Goal: Task Accomplishment & Management: Manage account settings

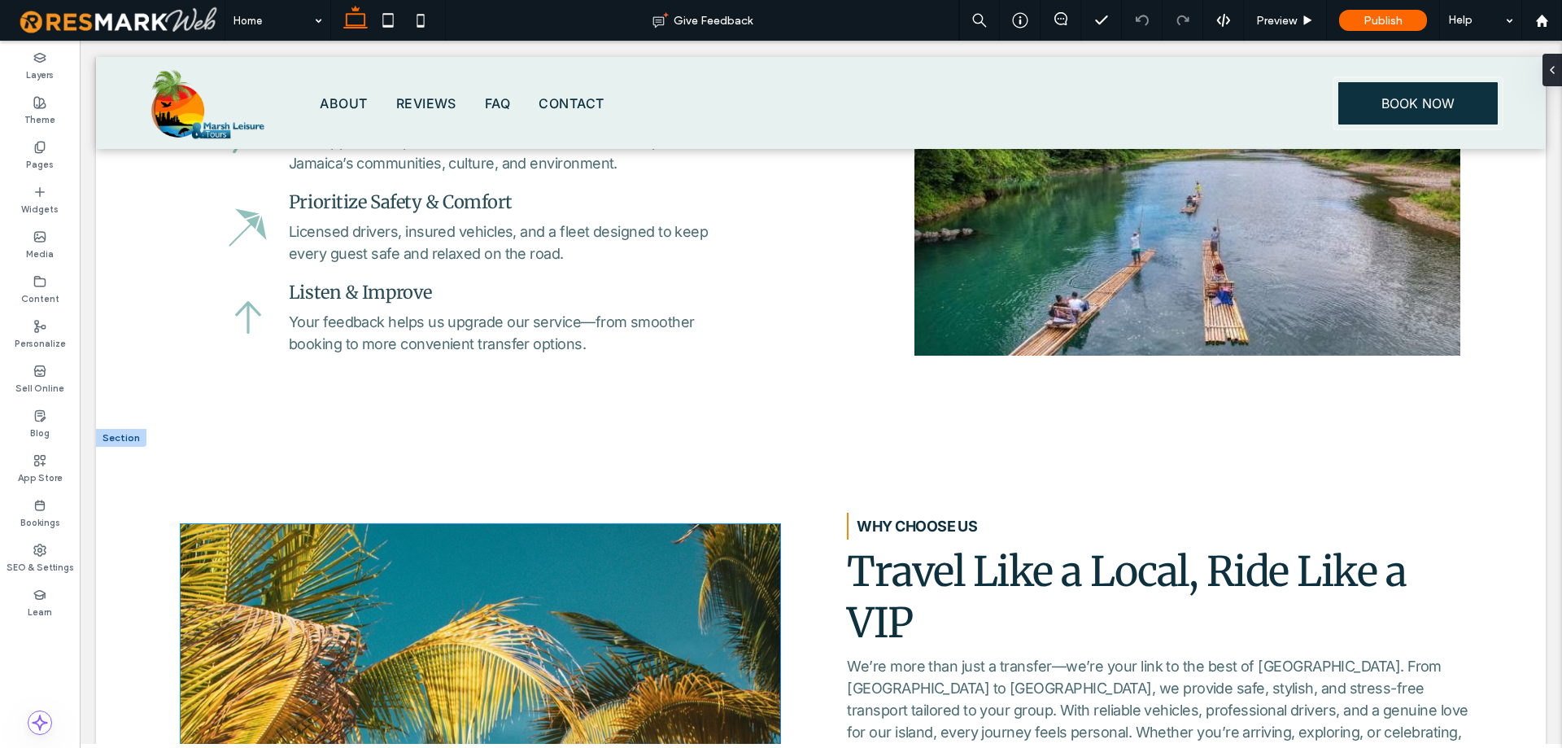
scroll to position [1139, 0]
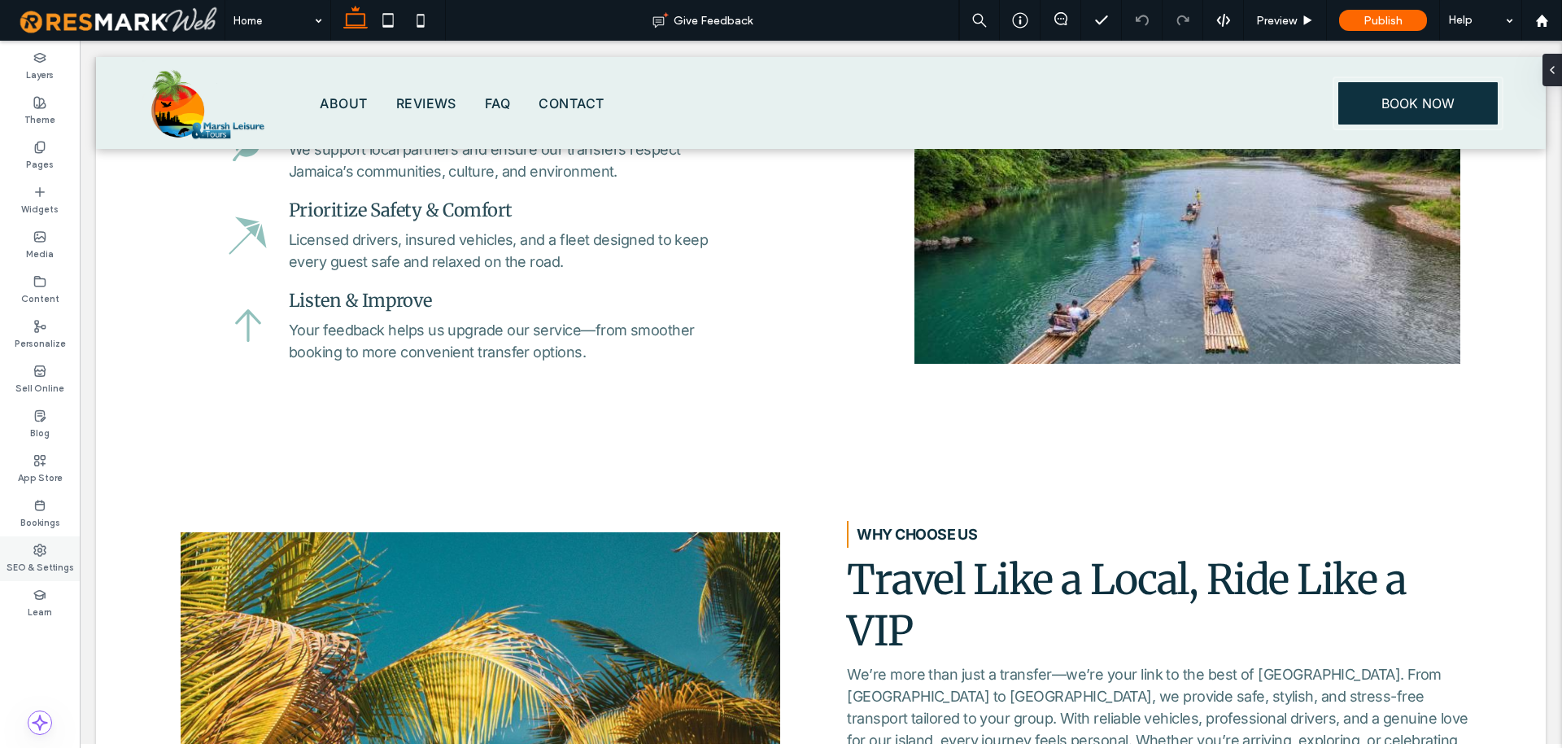
click at [52, 545] on div "SEO & Settings" at bounding box center [40, 558] width 80 height 45
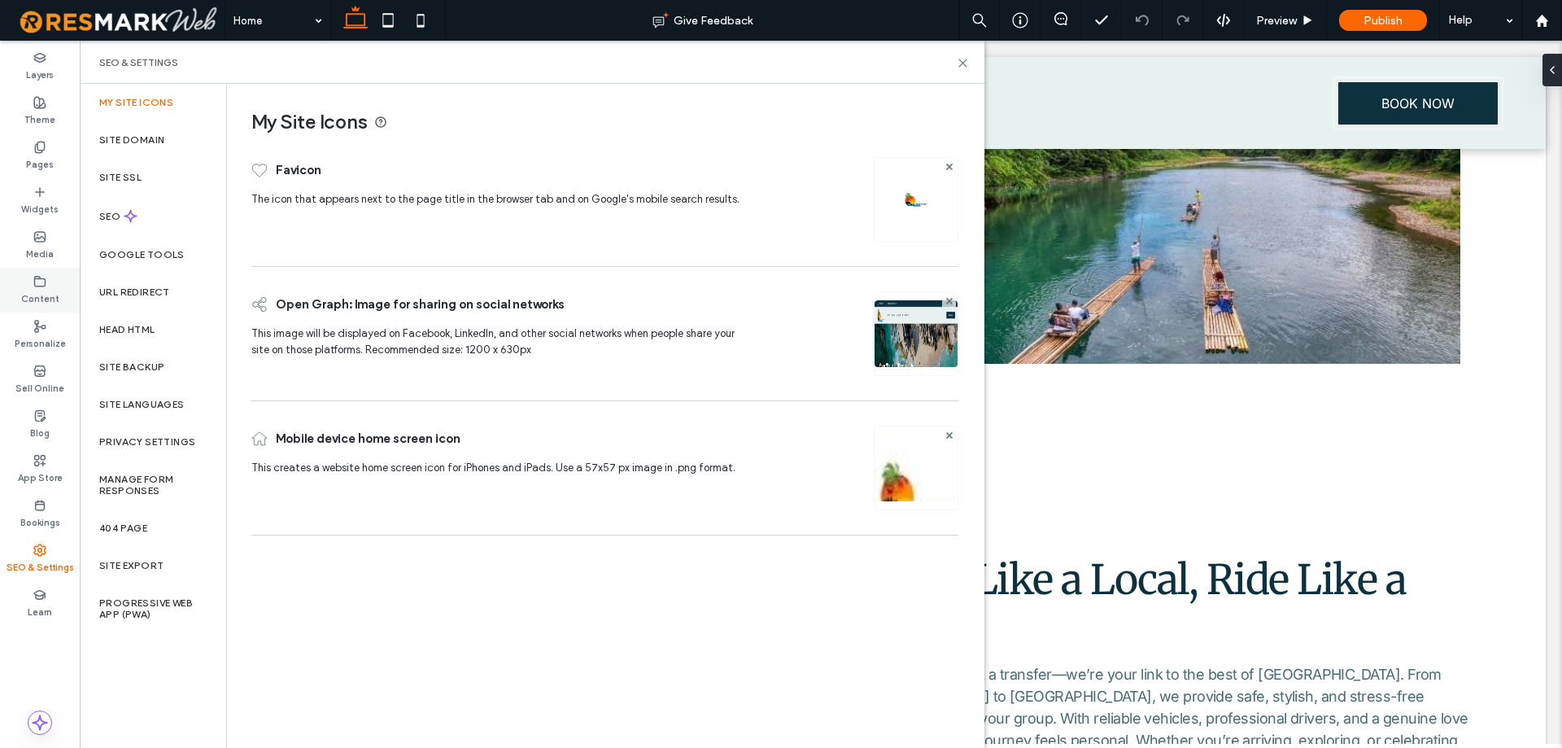
click at [20, 290] on div "Content" at bounding box center [40, 290] width 80 height 45
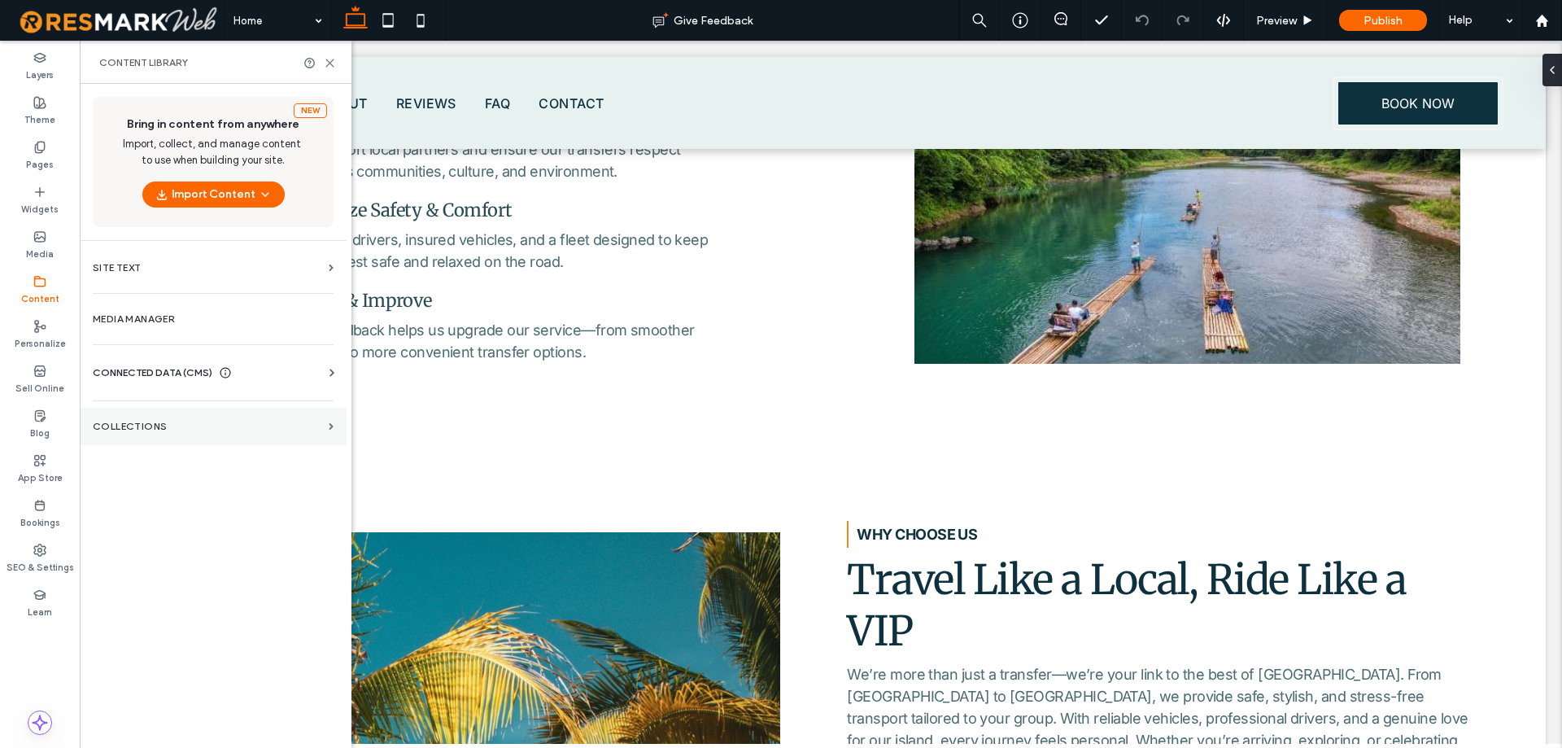
click at [210, 434] on section "Collections" at bounding box center [213, 426] width 267 height 37
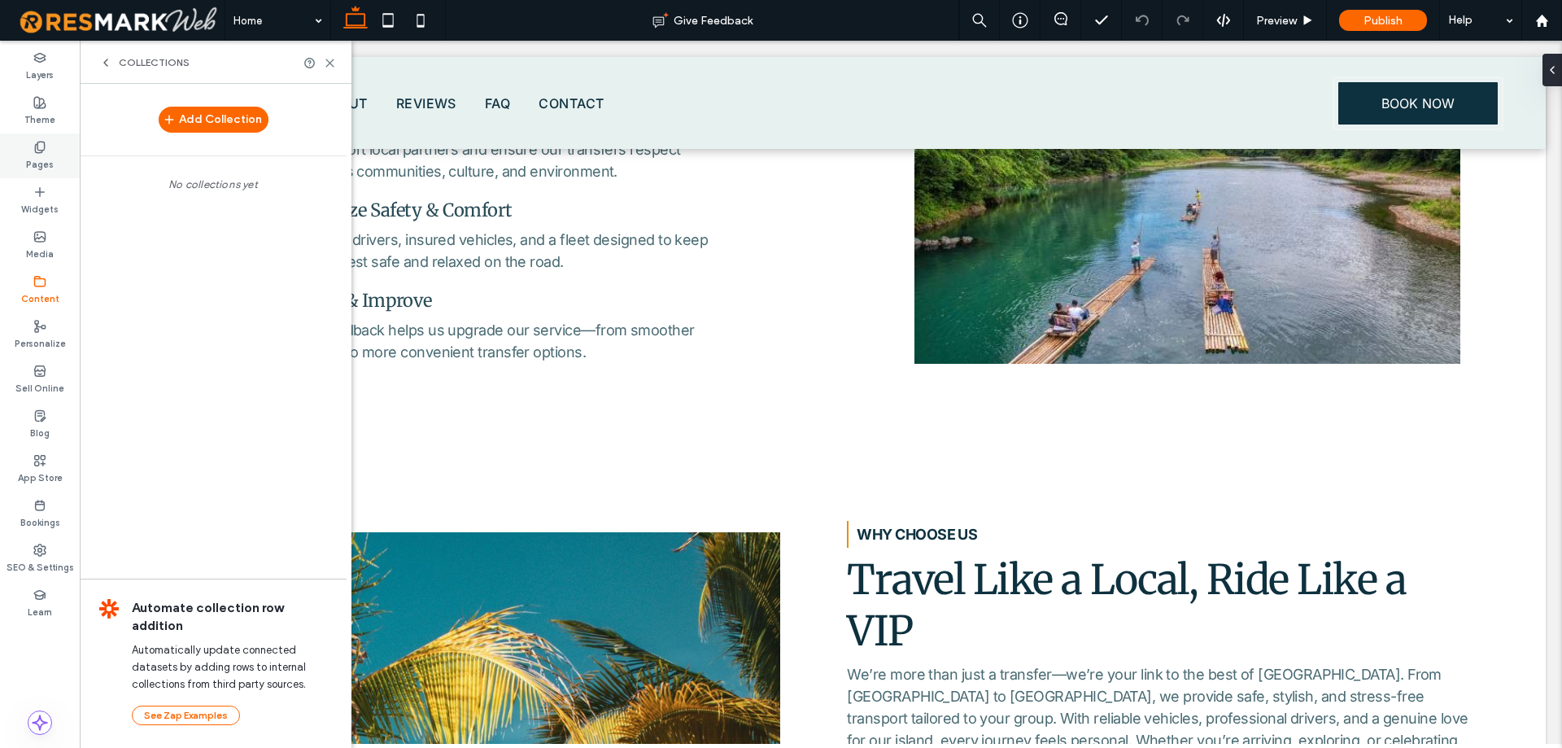
click at [44, 151] on icon at bounding box center [39, 147] width 13 height 13
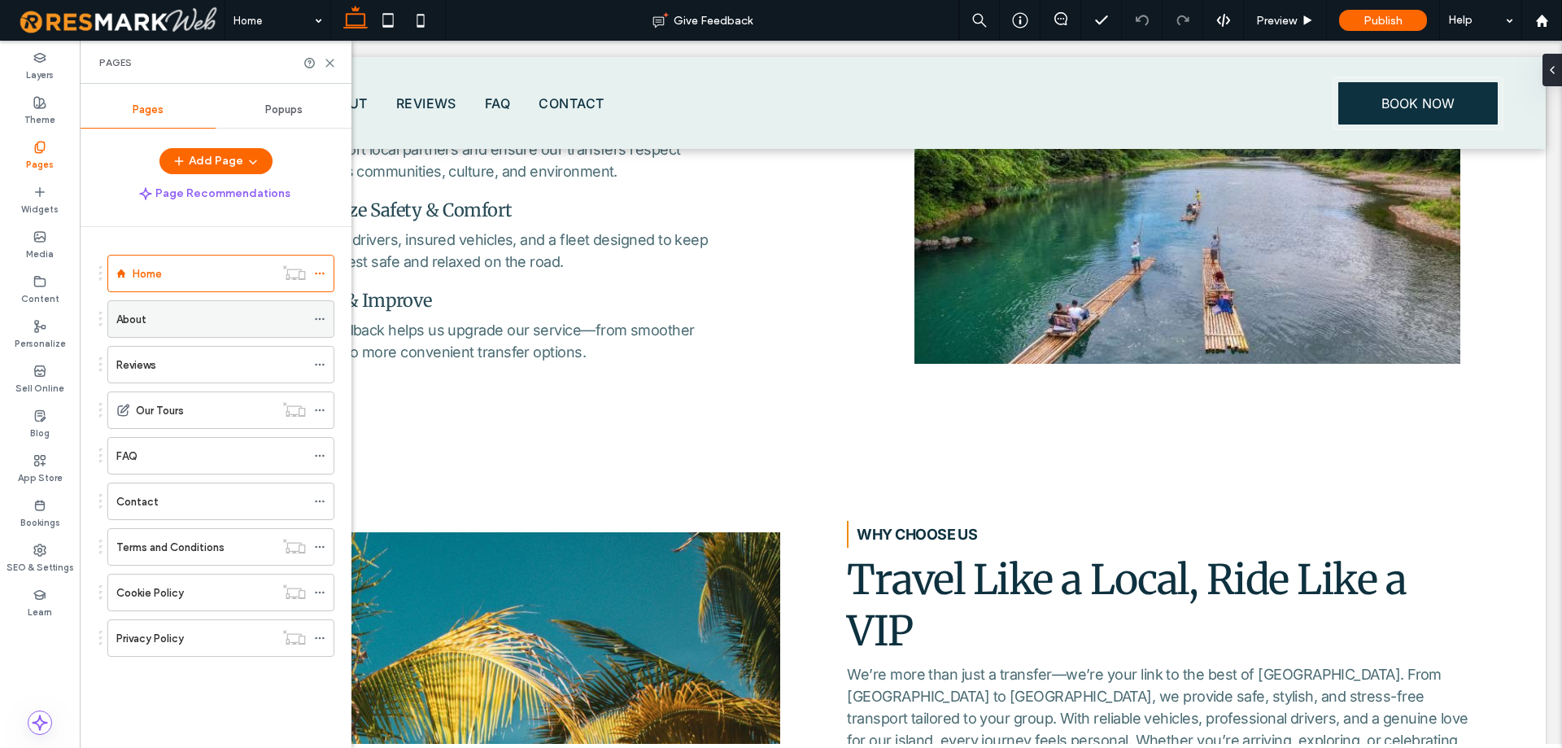
click at [165, 327] on div "About" at bounding box center [211, 319] width 190 height 17
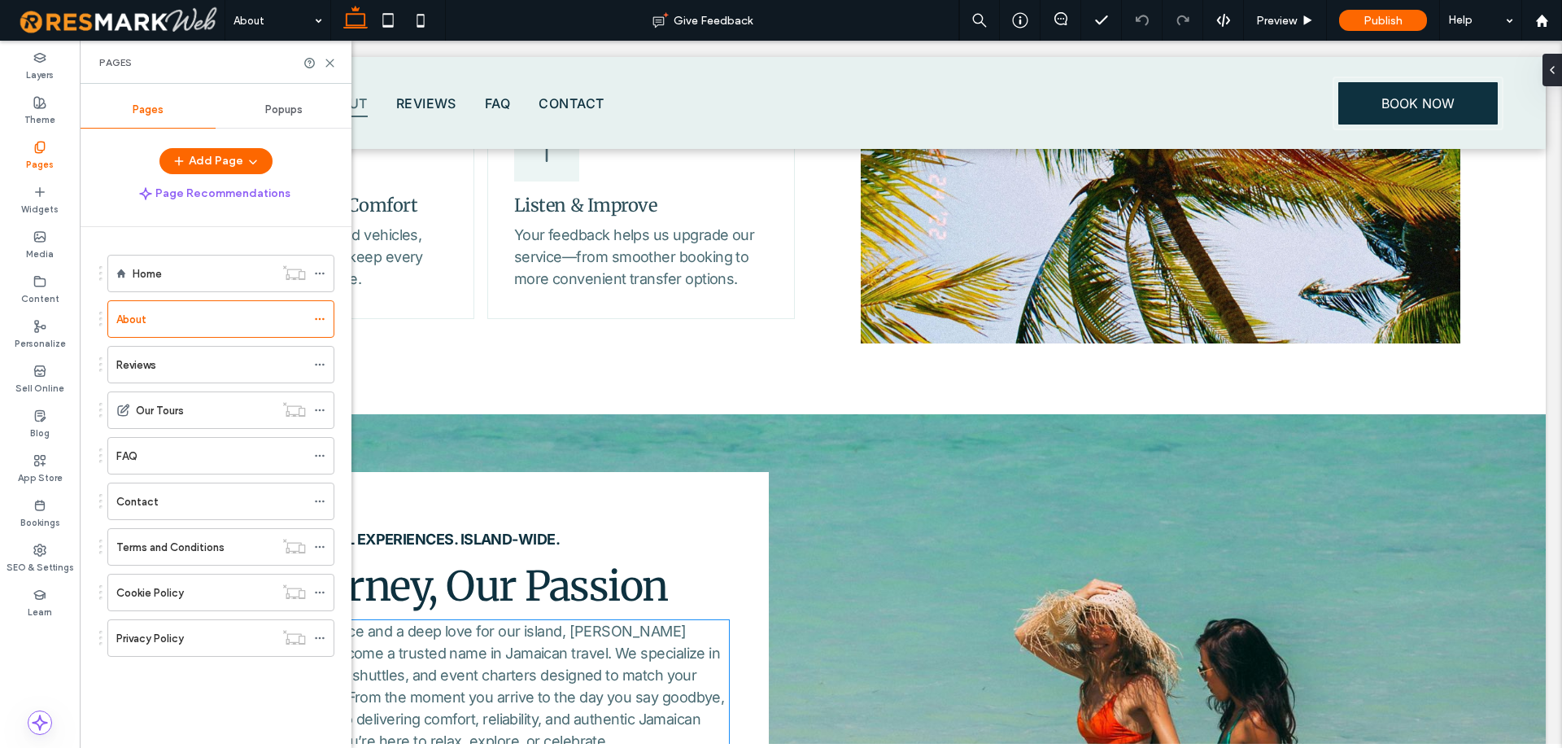
scroll to position [1904, 0]
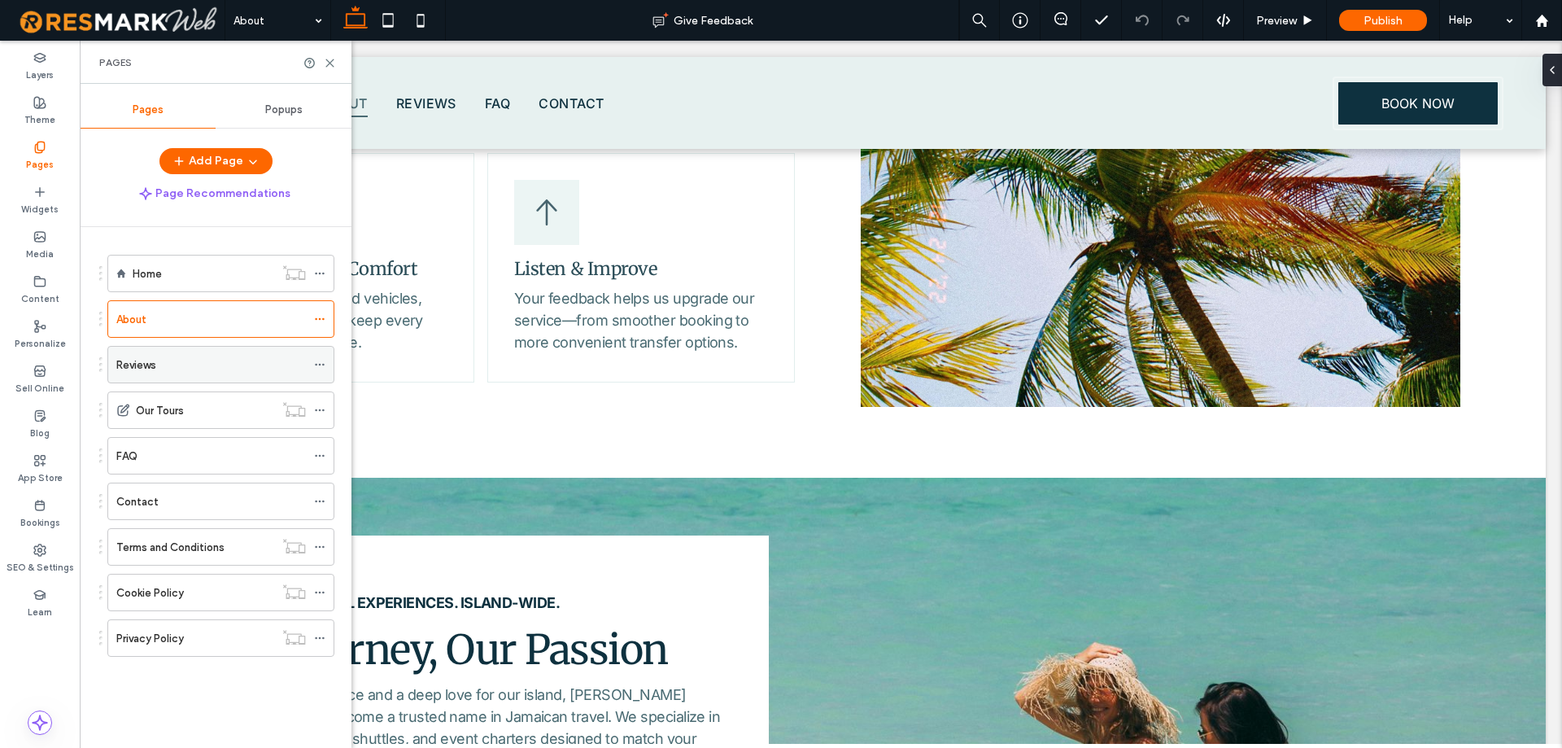
click at [217, 370] on div "Reviews" at bounding box center [211, 364] width 190 height 17
click at [197, 449] on div "FAQ" at bounding box center [211, 455] width 190 height 17
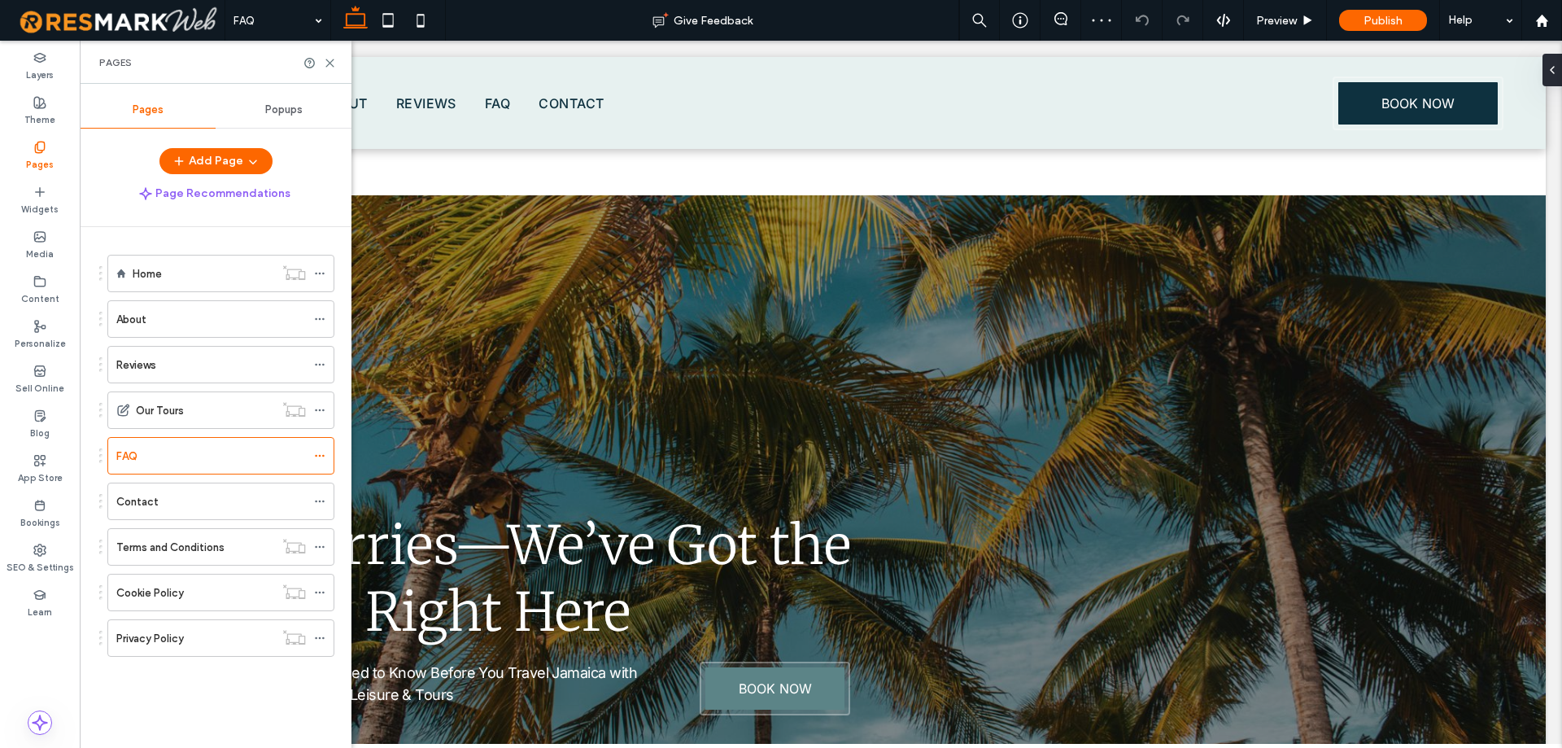
scroll to position [1383, 0]
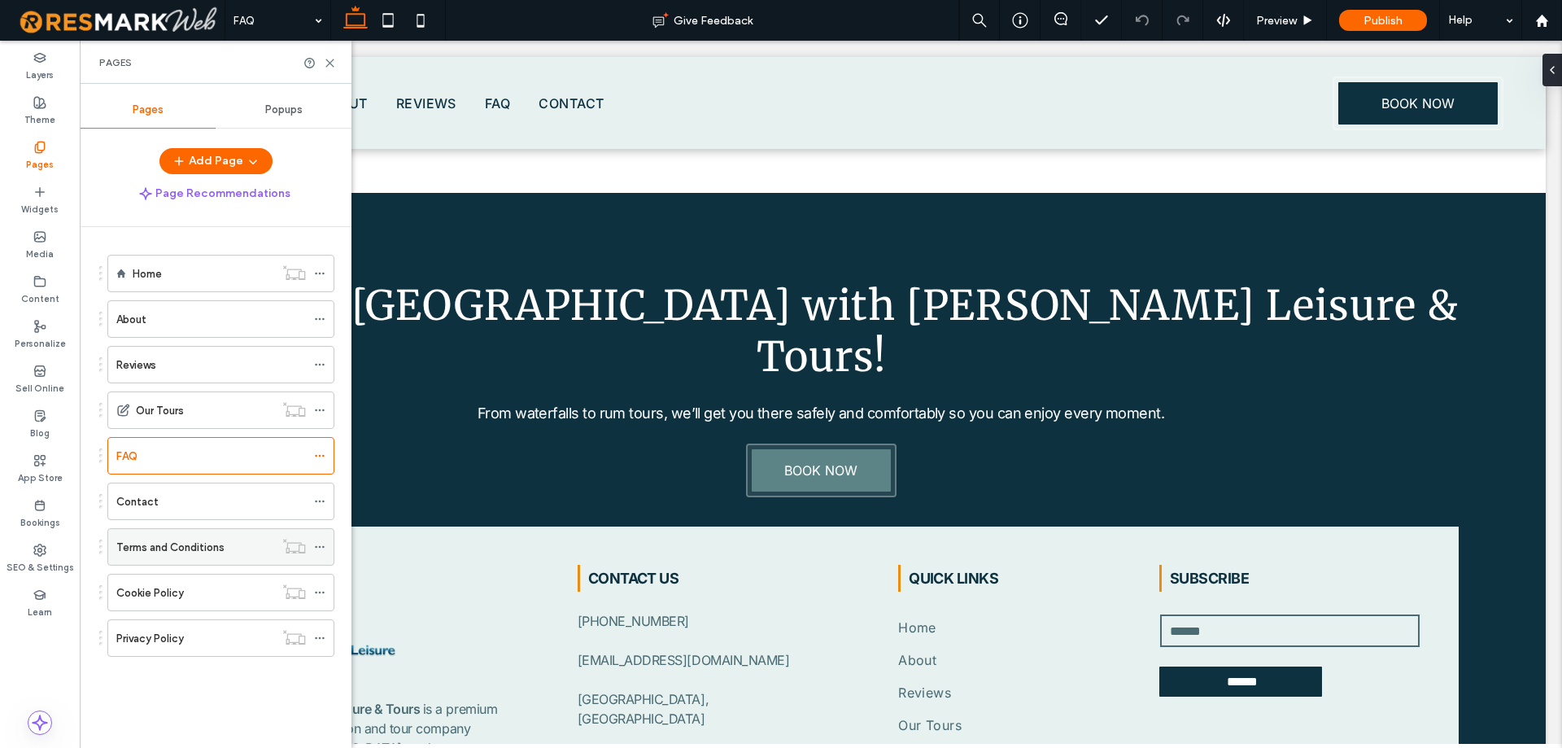
click at [198, 532] on div "Terms and Conditions" at bounding box center [195, 547] width 158 height 36
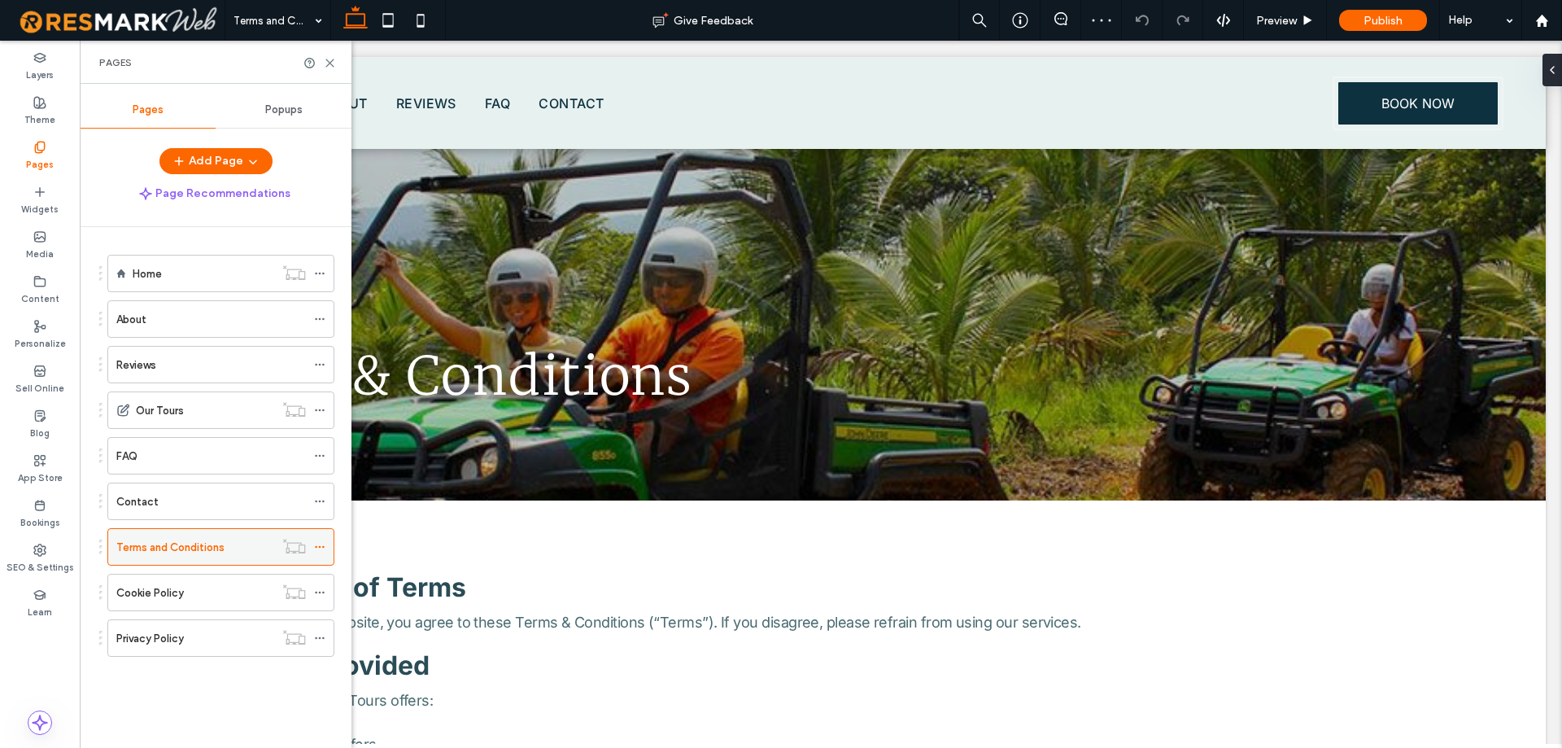
scroll to position [1890, 0]
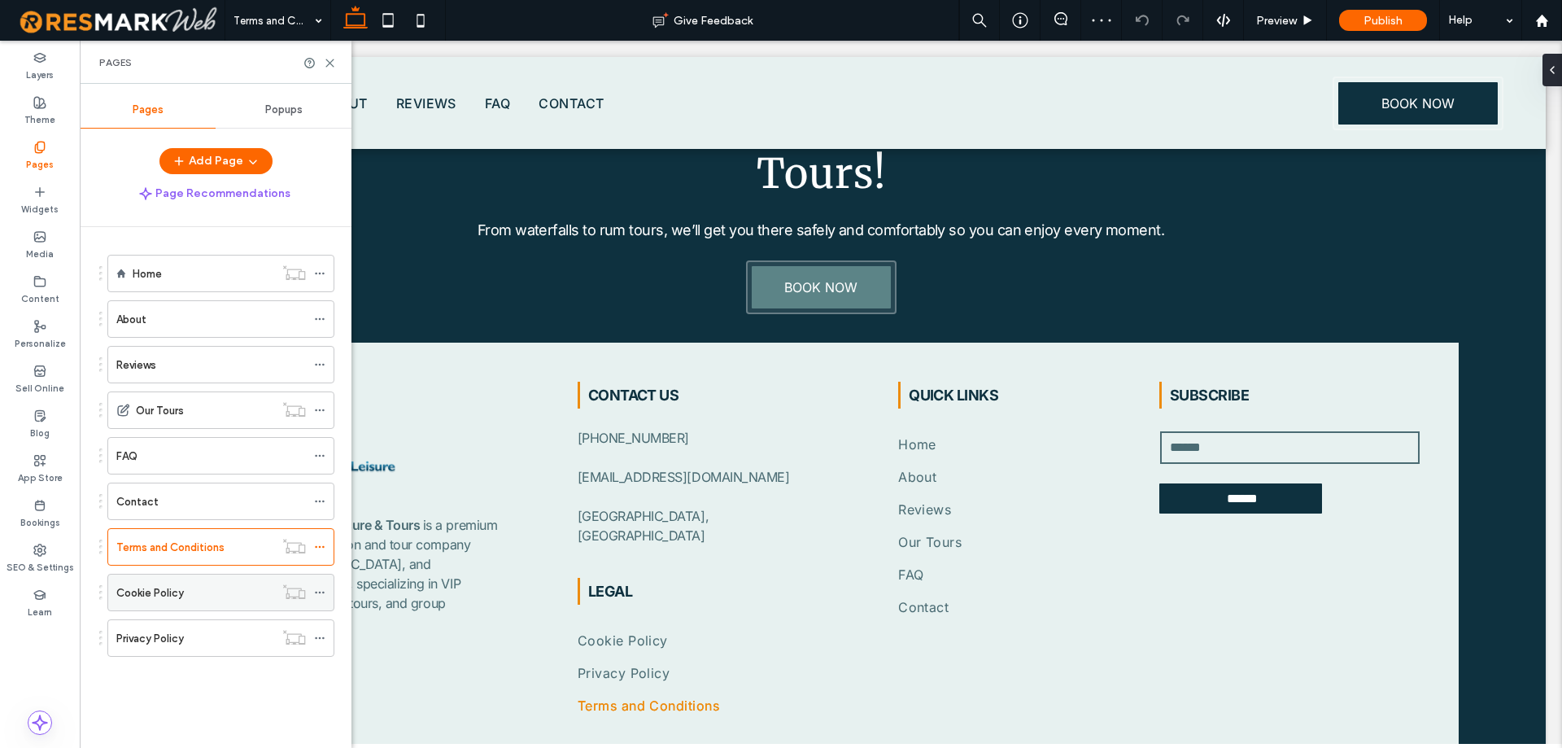
click at [200, 584] on div "Cookie Policy" at bounding box center [195, 592] width 158 height 17
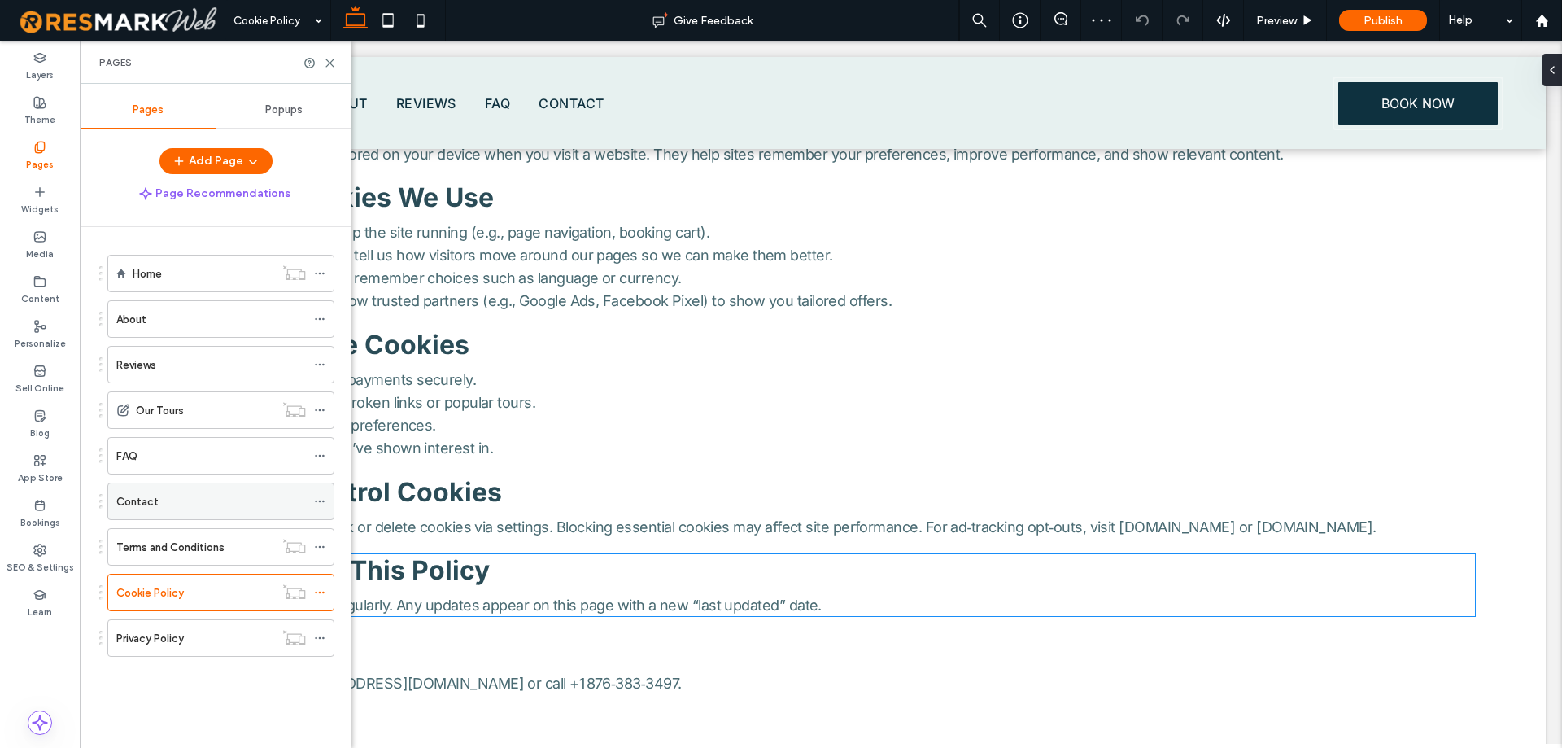
scroll to position [402, 0]
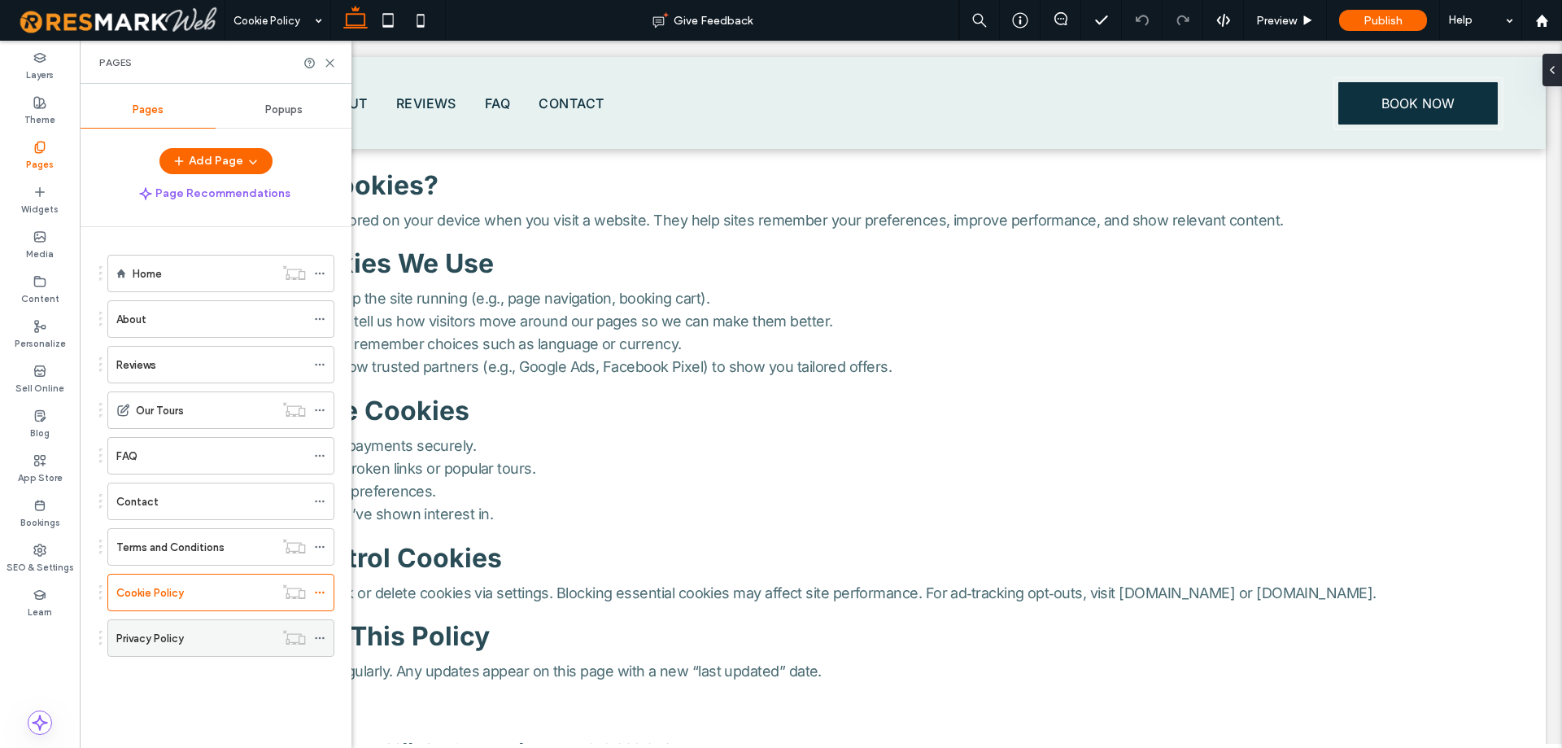
click at [182, 642] on label "Privacy Policy" at bounding box center [150, 638] width 68 height 28
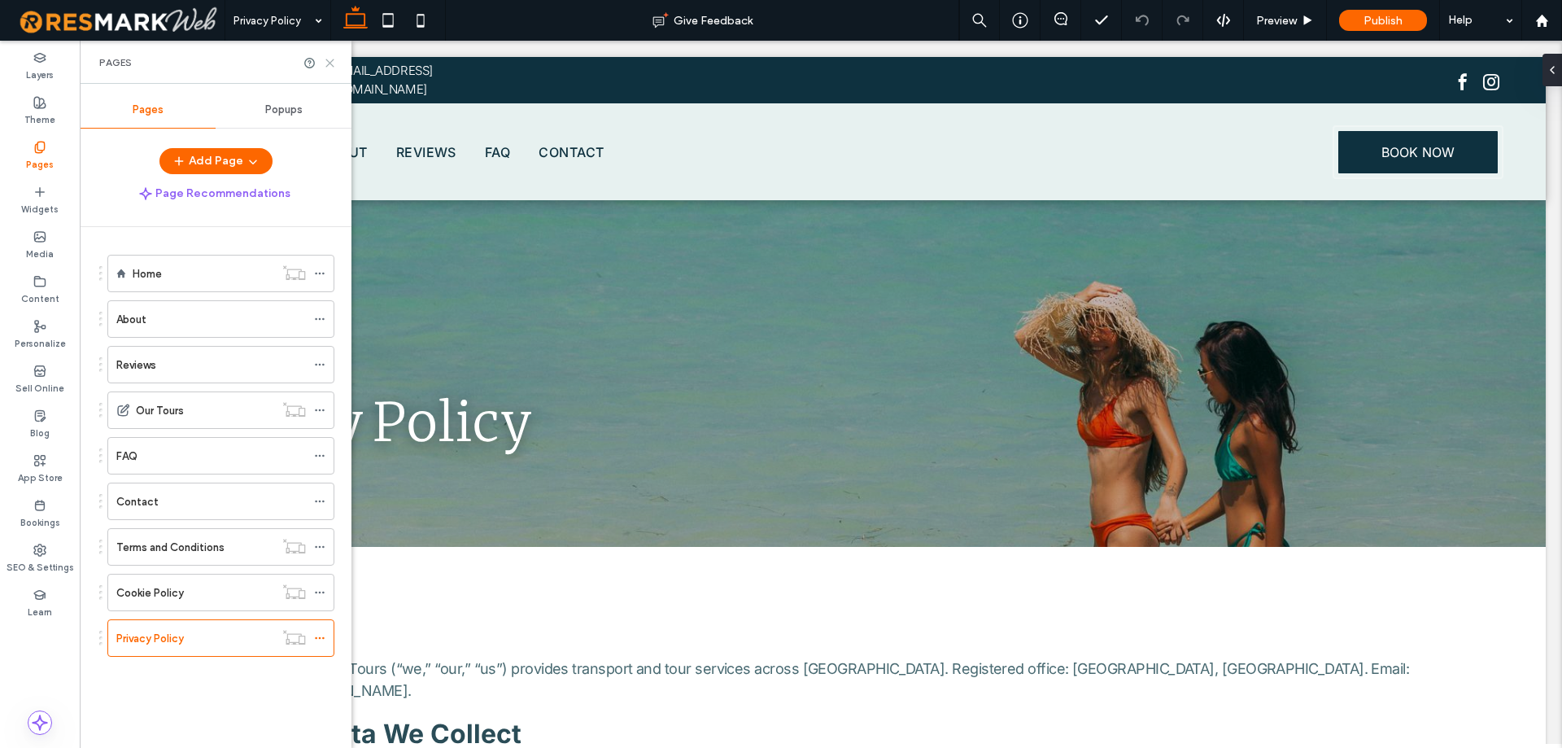
click at [325, 67] on icon at bounding box center [330, 63] width 12 height 12
